Goal: Information Seeking & Learning: Learn about a topic

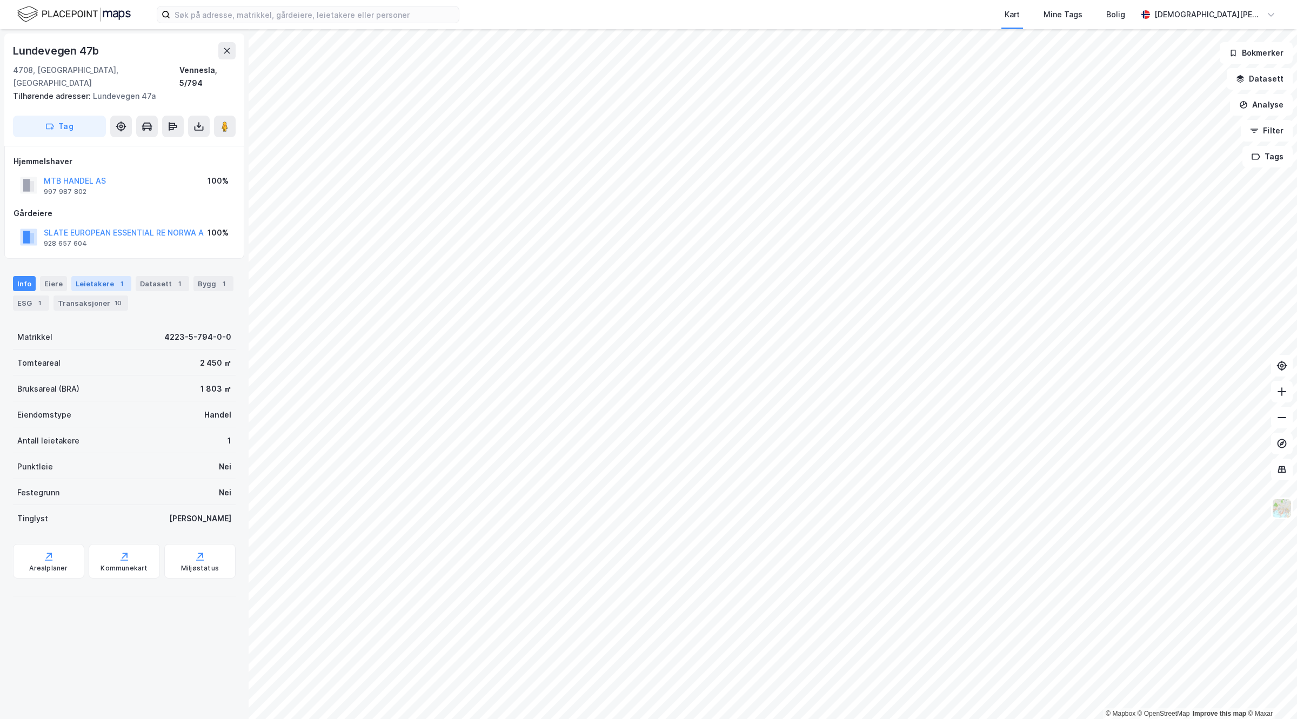
click at [109, 276] on div "Leietakere 1" at bounding box center [101, 283] width 60 height 15
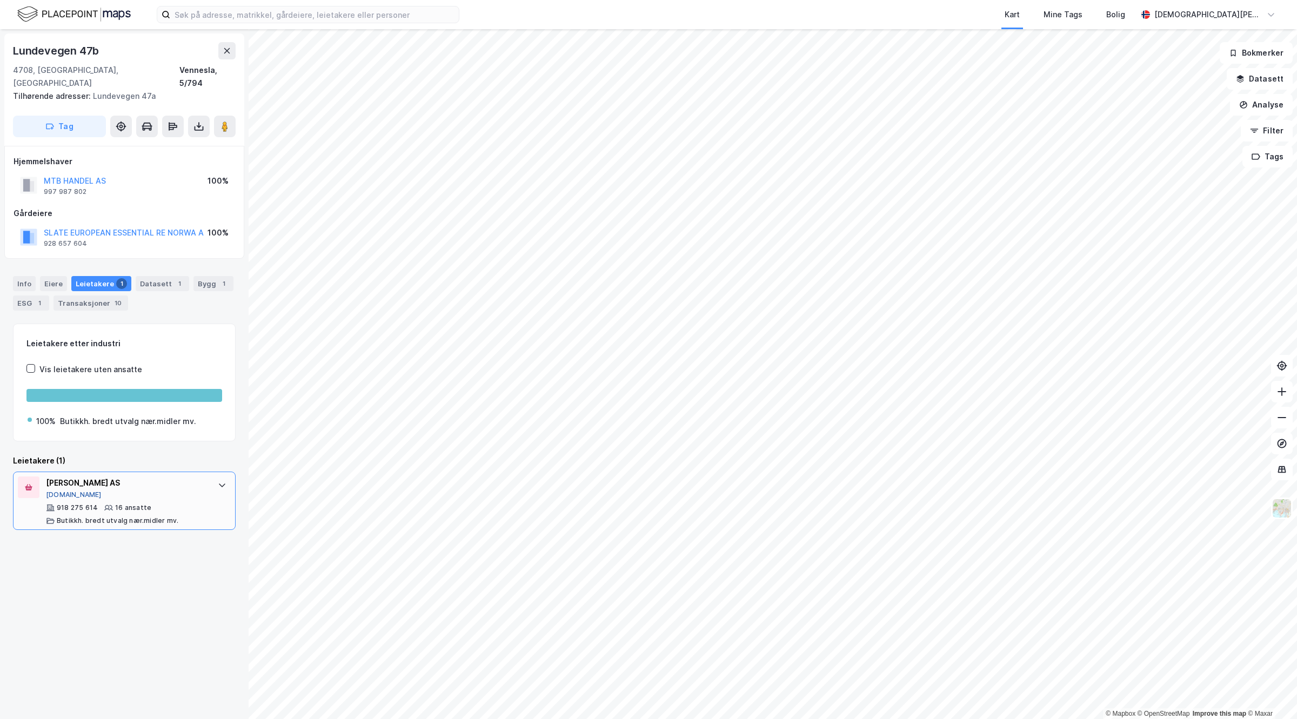
click at [57, 491] on button "[DOMAIN_NAME]" at bounding box center [74, 495] width 56 height 9
click at [51, 491] on button "[DOMAIN_NAME]" at bounding box center [74, 495] width 56 height 9
